Goal: Task Accomplishment & Management: Use online tool/utility

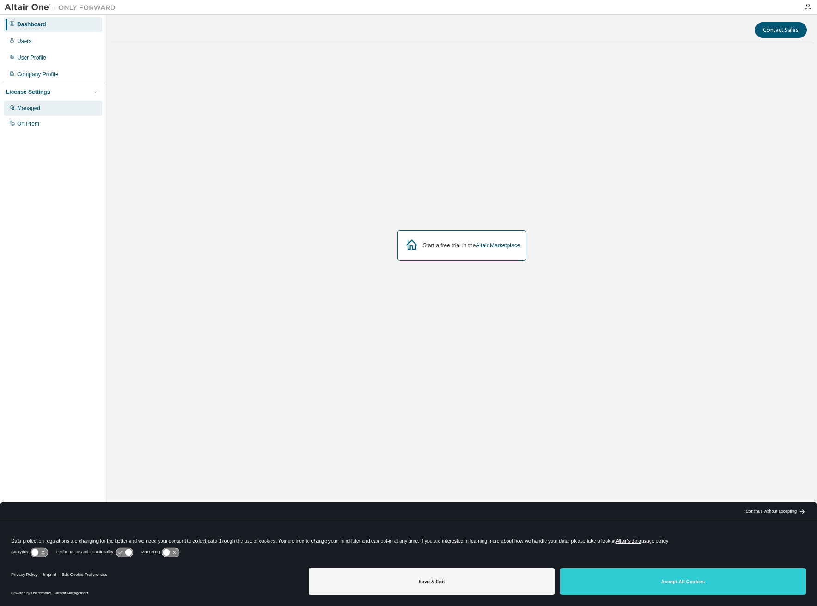
click at [28, 105] on div "Managed" at bounding box center [28, 108] width 23 height 7
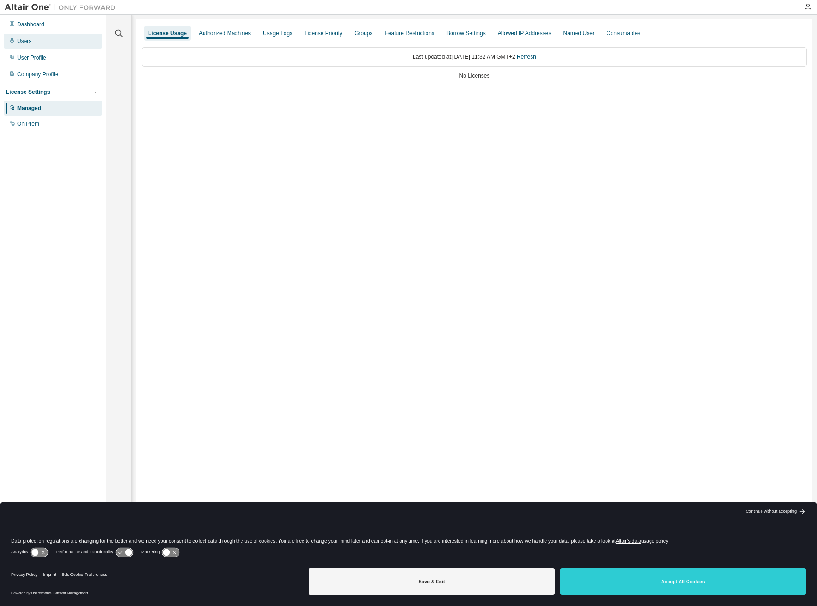
click at [26, 38] on div "Users" at bounding box center [24, 40] width 14 height 7
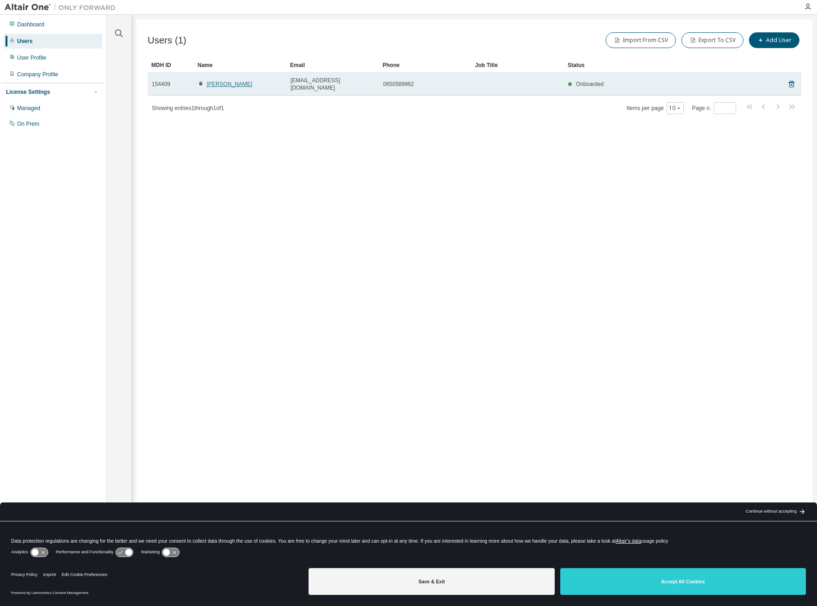
click at [220, 81] on link "Sophie Antonelli" at bounding box center [230, 84] width 46 height 6
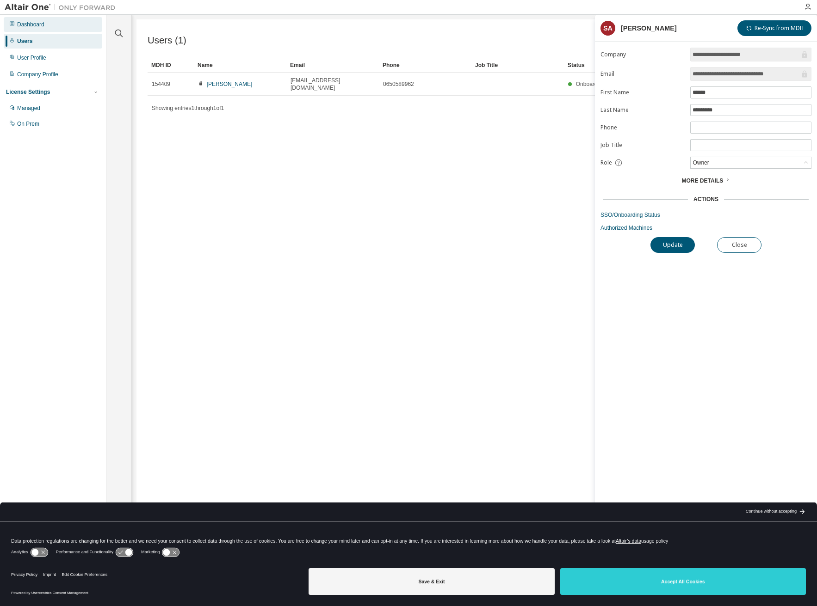
click at [28, 23] on div "Dashboard" at bounding box center [30, 24] width 27 height 7
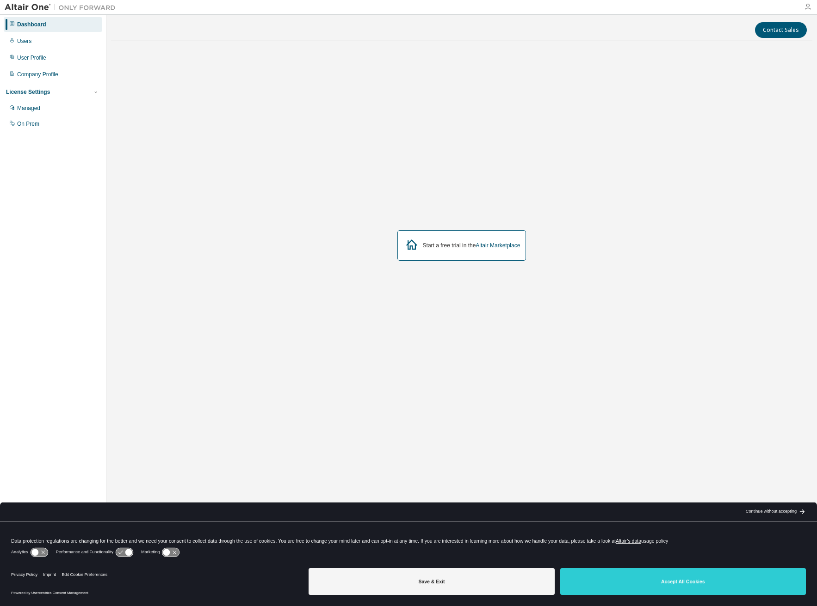
click at [807, 6] on icon "button" at bounding box center [807, 6] width 7 height 7
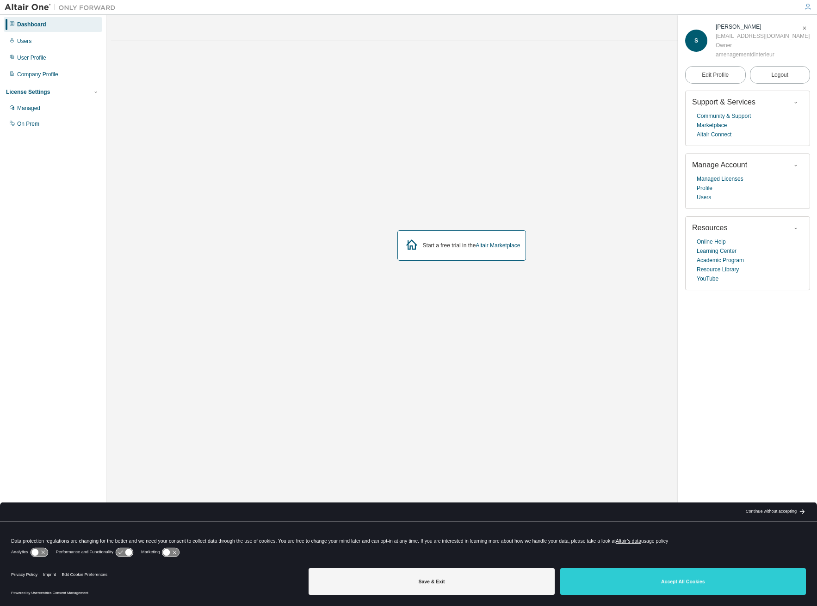
click at [577, 323] on div "Start a free trial in the Altair Marketplace" at bounding box center [461, 246] width 701 height 394
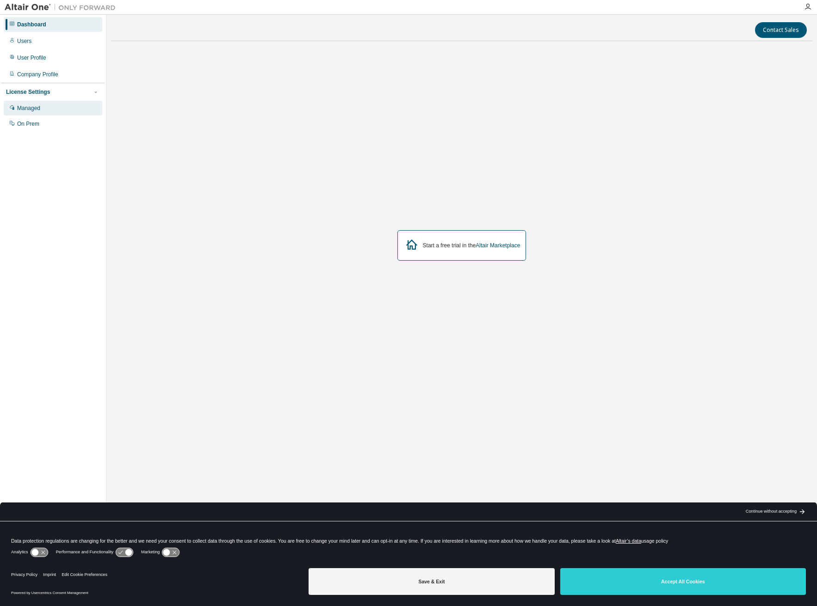
click at [22, 105] on div "Managed" at bounding box center [28, 108] width 23 height 7
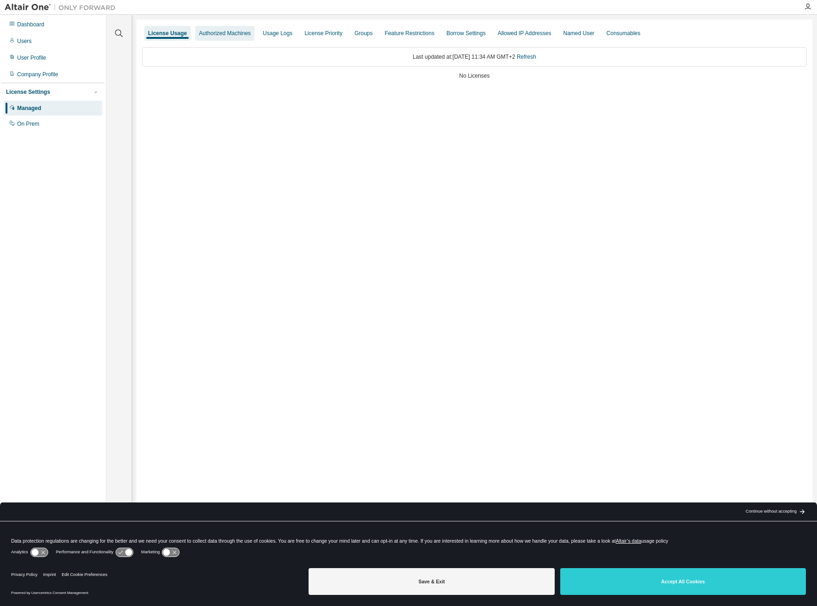
click at [222, 31] on div "Authorized Machines" at bounding box center [225, 33] width 52 height 7
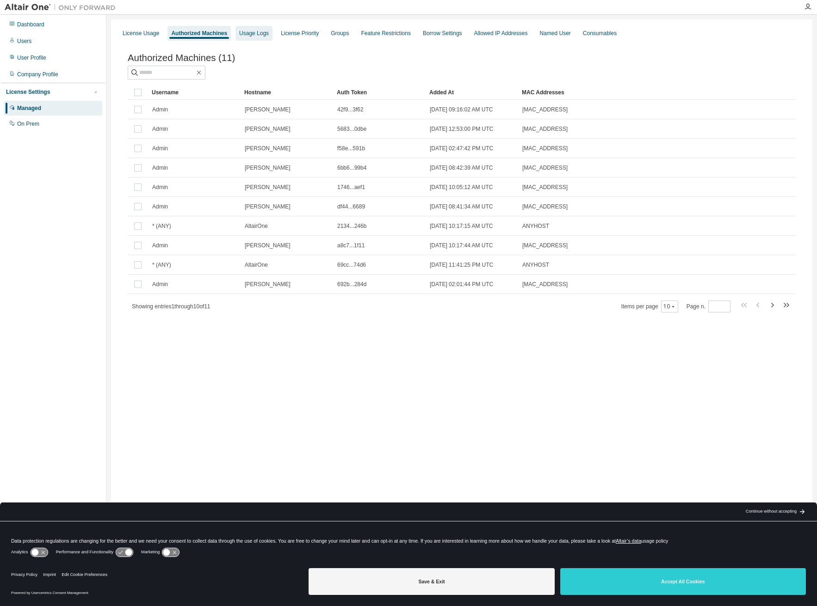
click at [254, 32] on div "Usage Logs" at bounding box center [254, 33] width 30 height 7
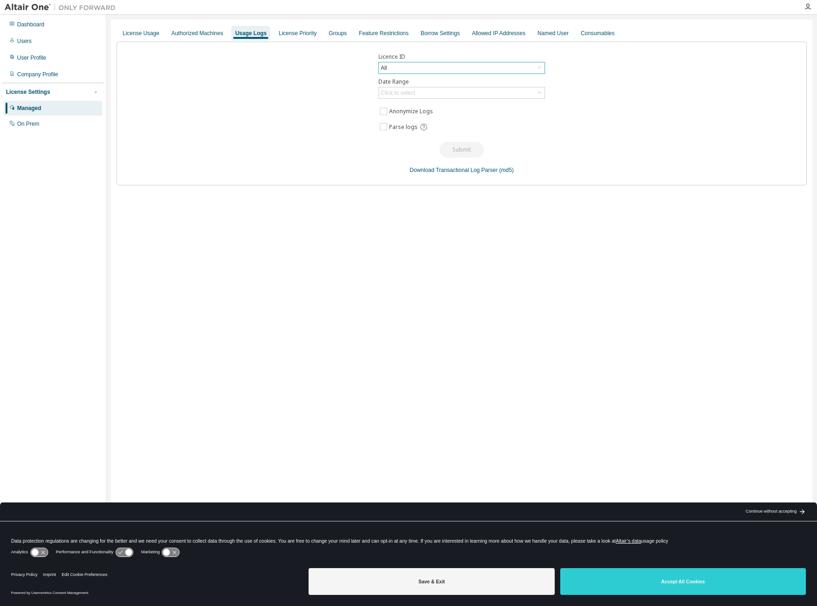
click at [443, 64] on div "All" at bounding box center [462, 67] width 166 height 11
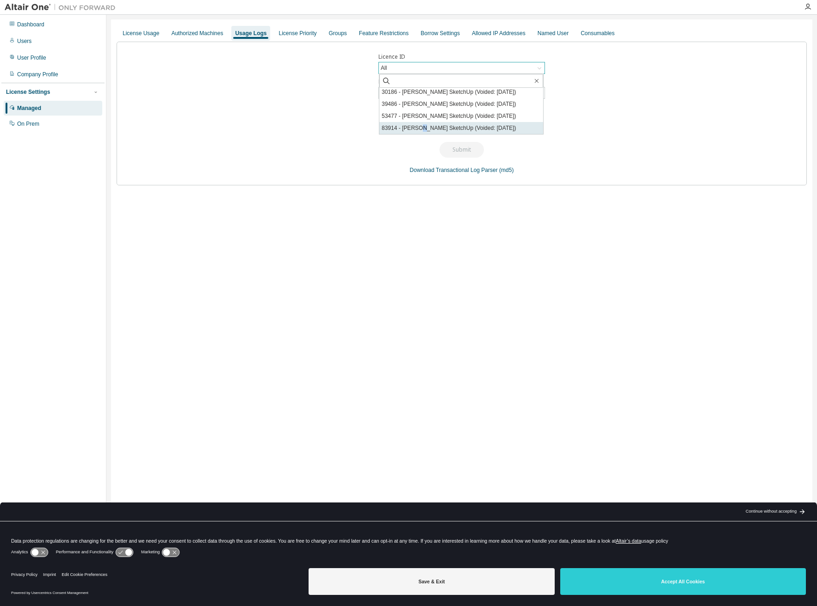
click at [421, 126] on li "83914 - [PERSON_NAME] SketchUp (Voided: [DATE])" at bounding box center [461, 128] width 164 height 12
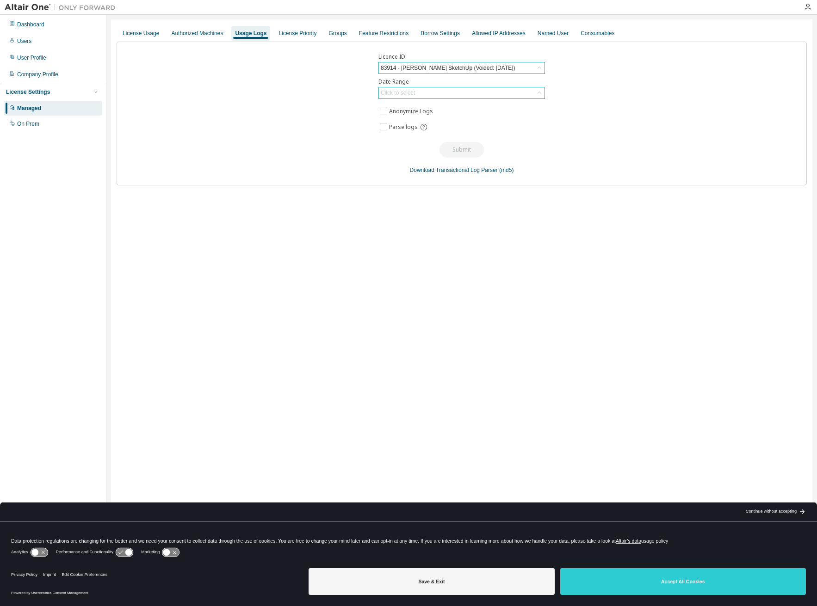
click at [480, 93] on div "Click to select" at bounding box center [462, 92] width 166 height 11
click at [477, 95] on div "Click to select" at bounding box center [462, 92] width 166 height 11
click at [437, 170] on link "Download Transactional Log Parser" at bounding box center [454, 170] width 88 height 6
click at [560, 115] on div "Licence ID 83914 - [PERSON_NAME] SketchUp (Voided: [DATE]) Date Range Click to …" at bounding box center [462, 114] width 690 height 144
click at [510, 92] on div "Click to select" at bounding box center [462, 92] width 166 height 11
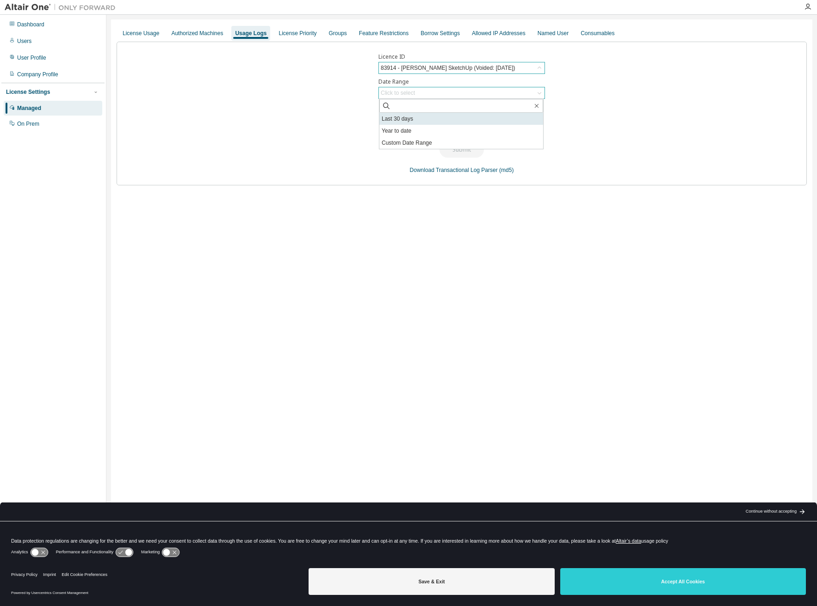
click at [413, 118] on li "Last 30 days" at bounding box center [461, 119] width 164 height 12
click at [454, 93] on div "Last 30 days" at bounding box center [462, 92] width 166 height 11
click at [425, 129] on li "Year to date" at bounding box center [461, 131] width 164 height 12
click at [454, 148] on button "Submit" at bounding box center [461, 150] width 44 height 16
click at [467, 148] on button "Submit" at bounding box center [461, 150] width 44 height 16
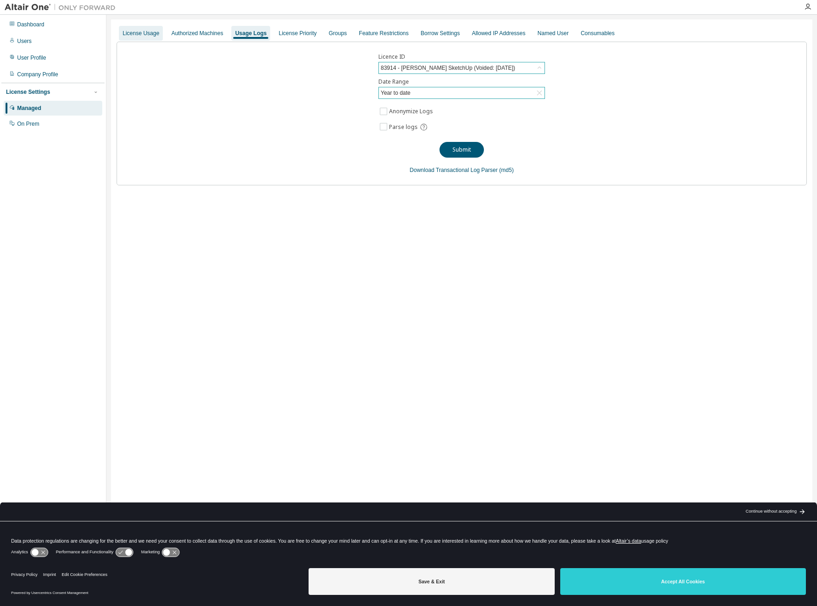
click at [142, 32] on div "License Usage" at bounding box center [141, 33] width 37 height 7
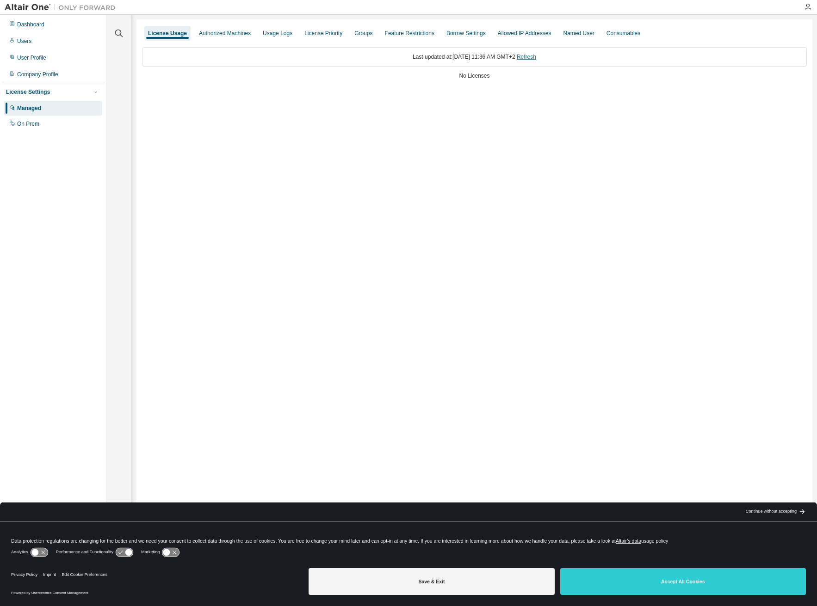
click at [536, 55] on link "Refresh" at bounding box center [526, 57] width 19 height 6
